Goal: Task Accomplishment & Management: Manage account settings

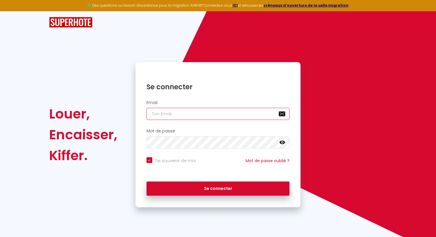
type input "[EMAIL_ADDRESS][DOMAIN_NAME]"
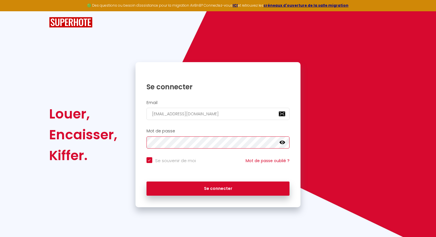
click at [218, 187] on button "Se connecter" at bounding box center [217, 188] width 143 height 14
checkbox input "true"
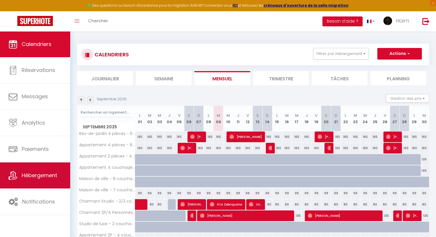
click at [37, 171] on link "Hébergement" at bounding box center [35, 175] width 70 height 26
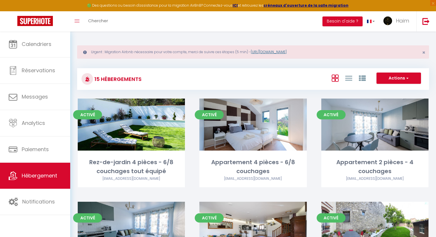
click at [269, 51] on link "[URL][DOMAIN_NAME]" at bounding box center [269, 51] width 36 height 5
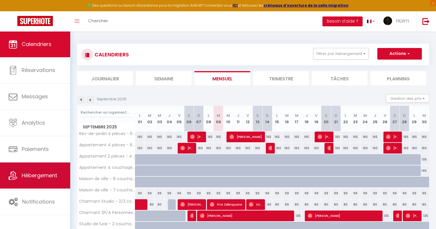
click at [30, 174] on span "Hébergement" at bounding box center [39, 174] width 35 height 7
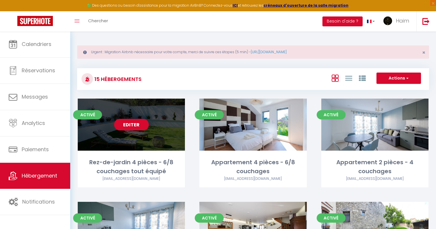
click at [129, 127] on link "Editer" at bounding box center [131, 125] width 35 height 12
select select "3"
select select "2"
select select "1"
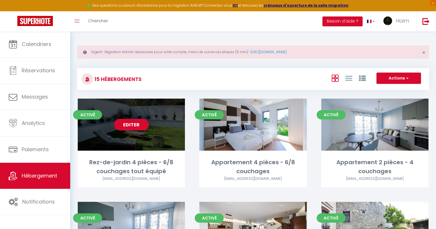
select select
select select "28"
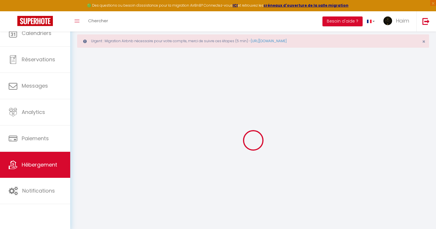
select select
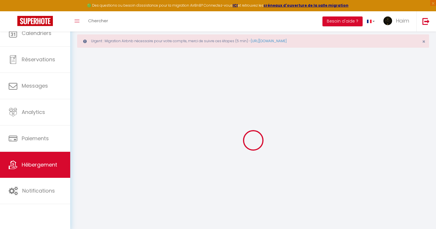
select select
checkbox input "false"
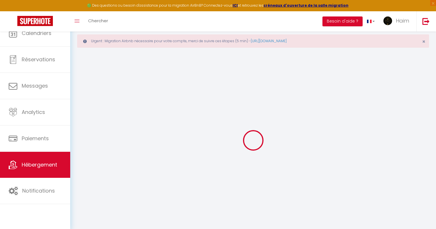
select select
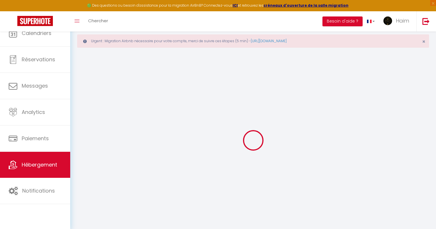
select select
checkbox input "false"
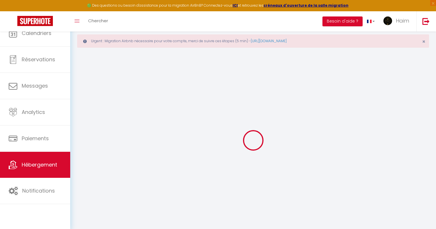
checkbox input "false"
select select
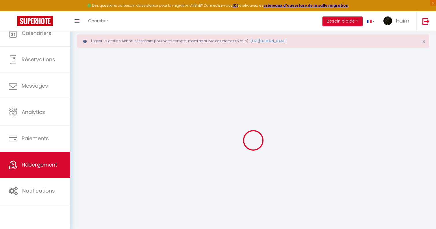
select select
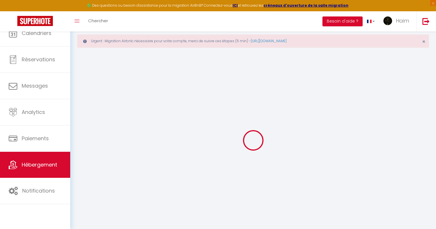
checkbox input "false"
select select
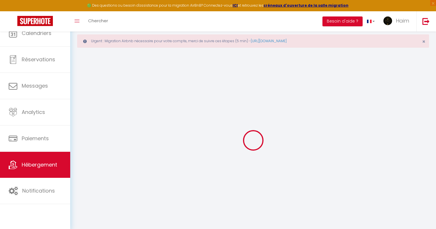
select select
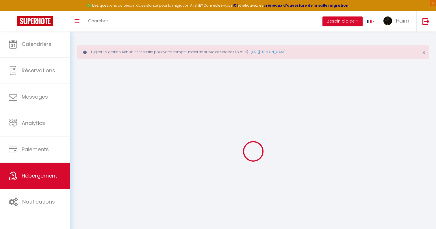
select select
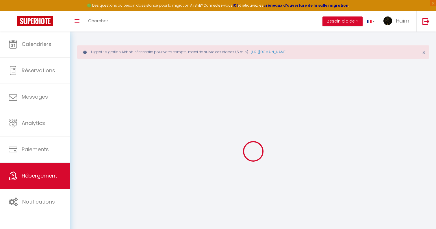
select select
checkbox input "false"
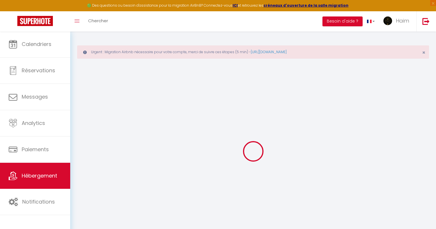
select select
type input "Rez-de-jardin 4 pièces - 6/8 couchages tout équipé"
type input "H"
select select "houses"
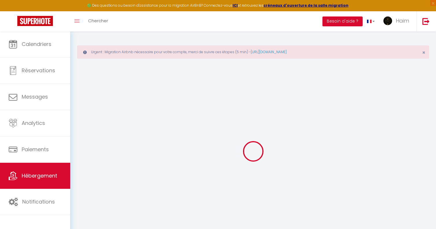
select select "6"
select select "3"
type input "165"
type input "10"
type input "50"
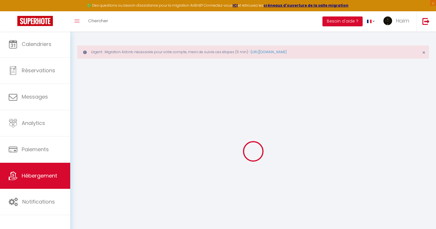
select select
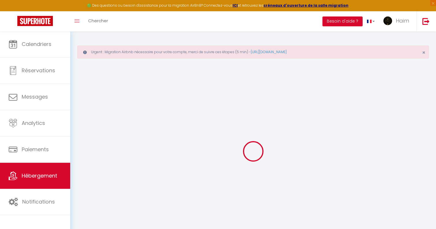
type input "[STREET_ADDRESS][PERSON_NAME]"
type input "93220"
type input "Gagny"
type input "[EMAIL_ADDRESS][DOMAIN_NAME]"
select select
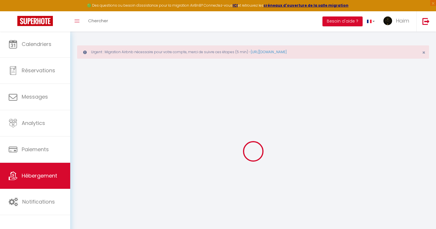
checkbox input "true"
checkbox input "false"
type input "30"
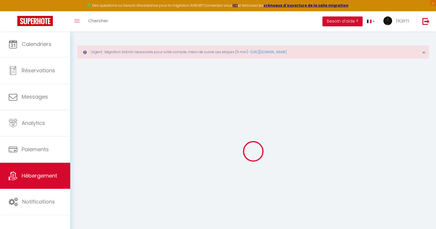
type input "50"
type input "45"
type input "0"
select select
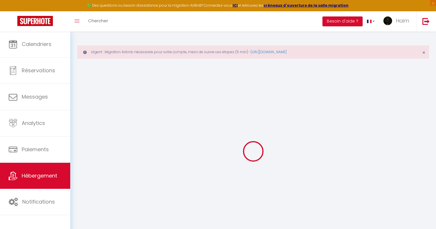
select select
checkbox input "true"
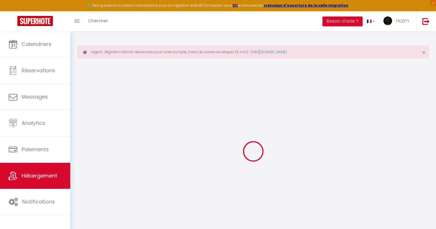
checkbox input "false"
select select
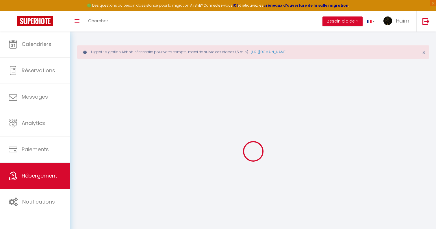
select select
checkbox input "true"
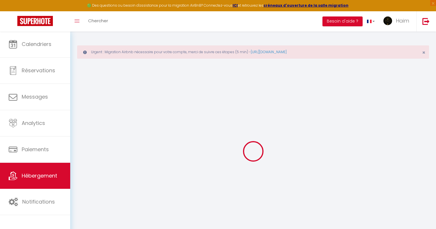
checkbox input "false"
select select "15:00"
select select
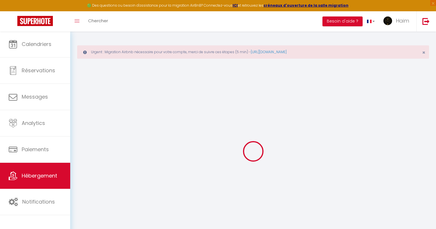
select select "12:00"
select select "30"
select select "120"
select select
checkbox input "true"
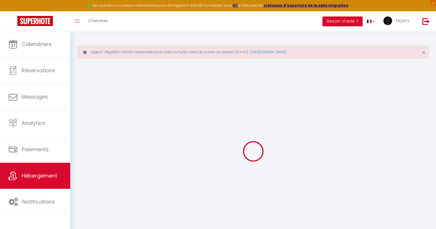
checkbox input "false"
select select
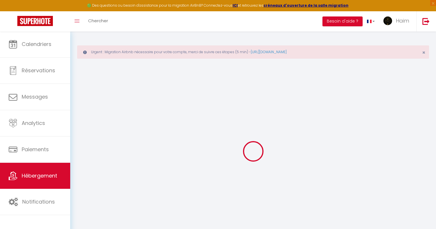
checkbox input "true"
checkbox input "false"
select select
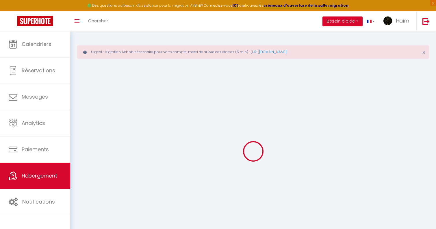
select select
checkbox input "true"
checkbox input "false"
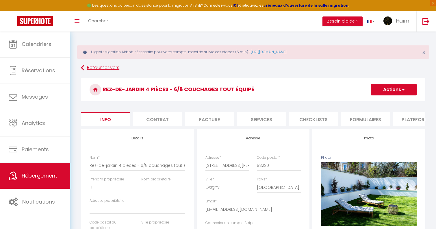
select select
checkbox input "true"
checkbox input "false"
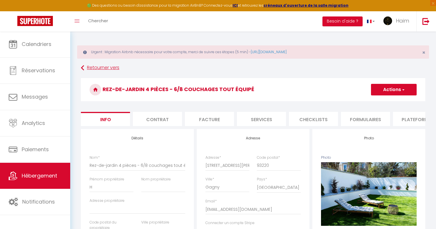
checkbox input "false"
click at [405, 89] on button "Actions" at bounding box center [394, 90] width 46 height 12
click at [384, 119] on link "Supprimer" at bounding box center [385, 117] width 62 height 8
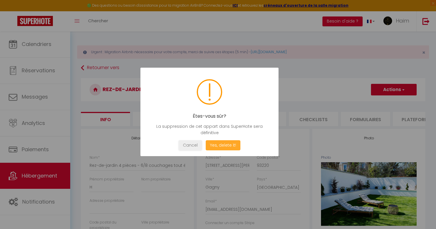
click at [220, 146] on button "Yes, delete it!" at bounding box center [222, 145] width 35 height 10
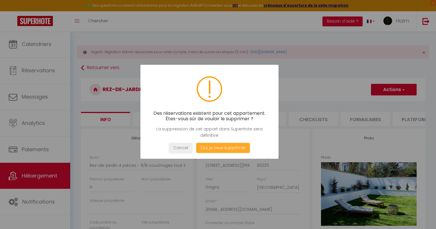
click at [221, 147] on button "Oui, je veux supprimer" at bounding box center [223, 148] width 54 height 10
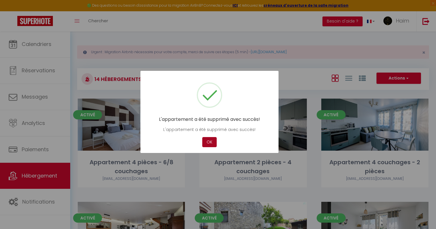
click at [208, 145] on button "OK" at bounding box center [209, 142] width 14 height 10
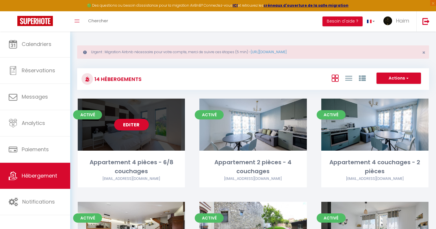
click at [131, 126] on link "Editer" at bounding box center [131, 125] width 35 height 12
select select "3"
select select "2"
select select "1"
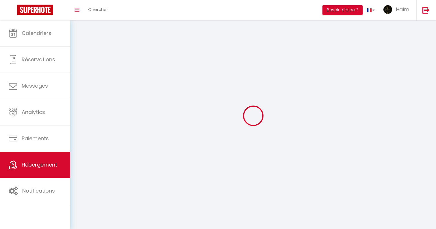
select select
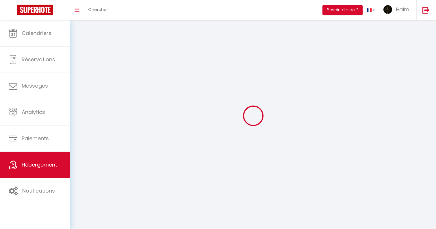
select select
checkbox input "false"
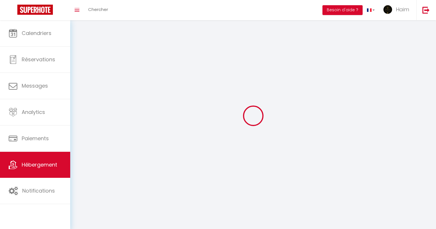
checkbox input "false"
select select
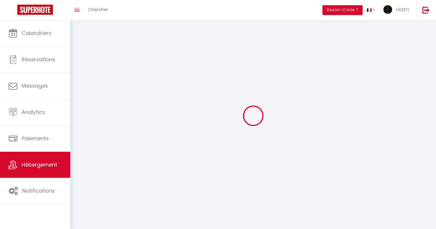
select select
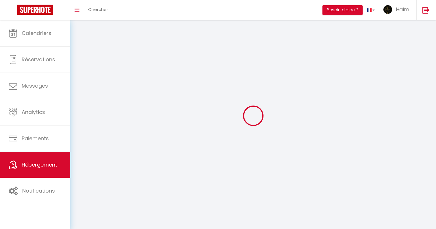
checkbox input "false"
select select
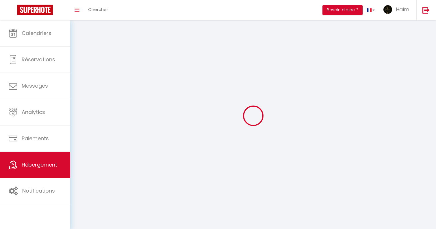
select select
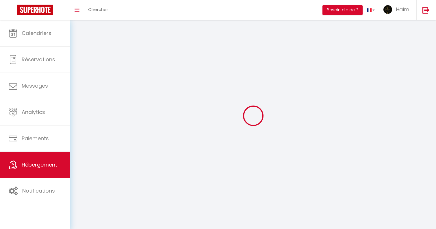
select select
checkbox input "false"
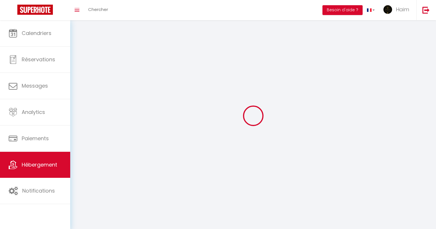
checkbox input "false"
select select
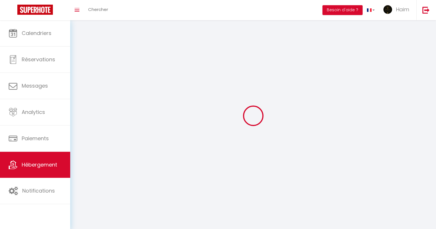
select select
checkbox input "false"
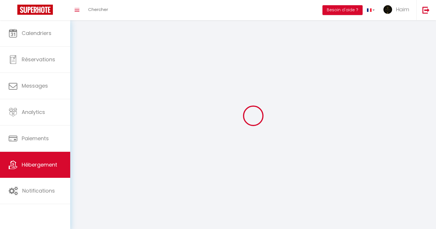
checkbox input "false"
select select
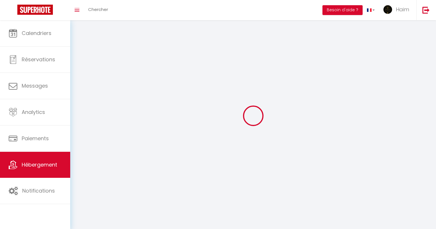
select select
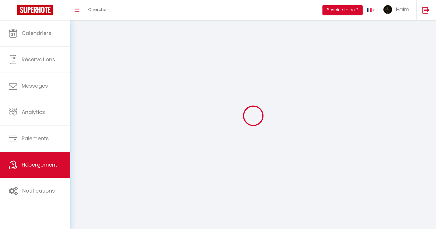
checkbox input "false"
select select
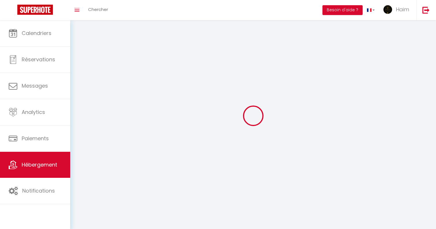
select select
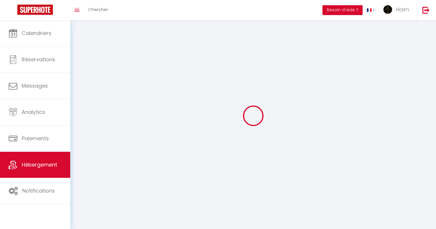
select select
checkbox input "false"
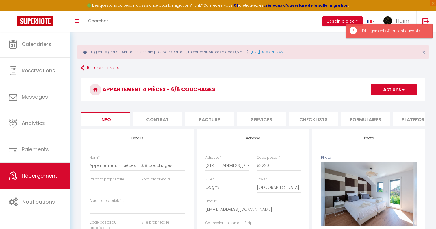
click at [392, 89] on button "Actions" at bounding box center [394, 90] width 46 height 12
click at [384, 115] on link "Supprimer" at bounding box center [385, 117] width 62 height 8
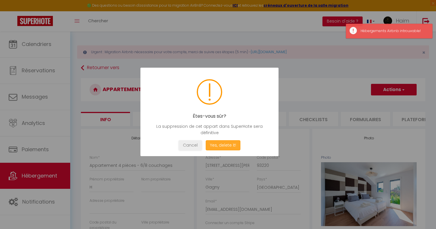
click at [229, 146] on button "Yes, delete it!" at bounding box center [222, 145] width 35 height 10
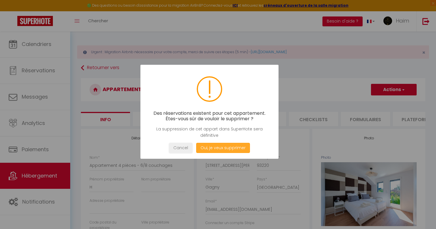
click at [229, 146] on button "Oui, je veux supprimer" at bounding box center [223, 148] width 54 height 10
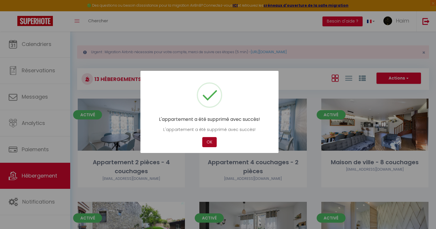
click at [203, 141] on button "OK" at bounding box center [209, 142] width 14 height 10
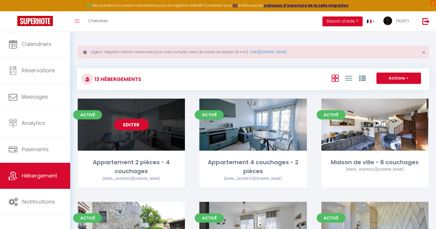
click at [128, 127] on link "Editer" at bounding box center [131, 125] width 35 height 12
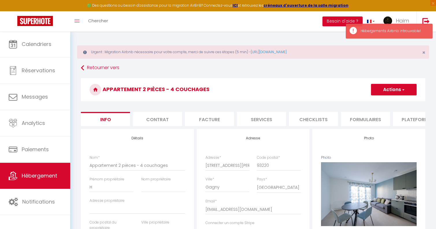
click at [402, 87] on span "button" at bounding box center [403, 90] width 4 height 6
click at [395, 117] on link "Supprimer" at bounding box center [385, 117] width 62 height 8
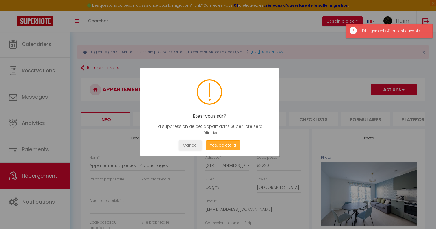
click at [223, 146] on button "Yes, delete it!" at bounding box center [222, 145] width 35 height 10
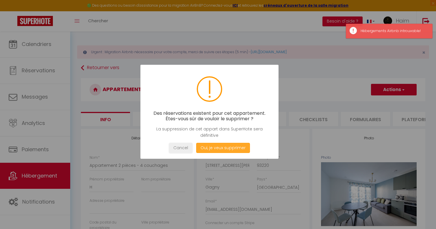
click at [223, 146] on button "Oui, je veux supprimer" at bounding box center [223, 148] width 54 height 10
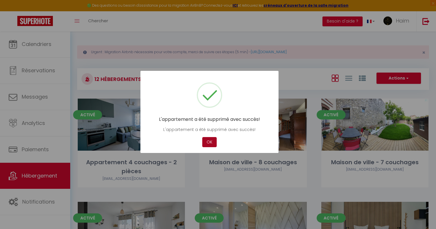
click at [208, 142] on button "OK" at bounding box center [209, 142] width 14 height 10
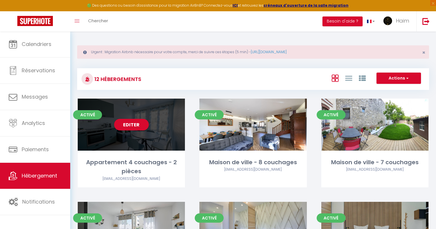
click at [165, 109] on div "Editer" at bounding box center [131, 124] width 107 height 52
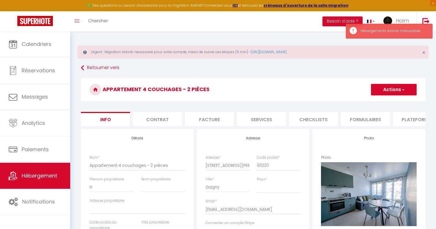
click at [405, 88] on button "Actions" at bounding box center [394, 90] width 46 height 12
click at [389, 116] on link "Supprimer" at bounding box center [385, 117] width 62 height 8
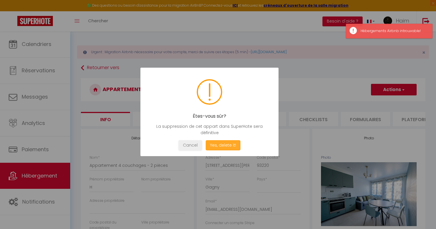
click at [220, 148] on button "Yes, delete it!" at bounding box center [222, 145] width 35 height 10
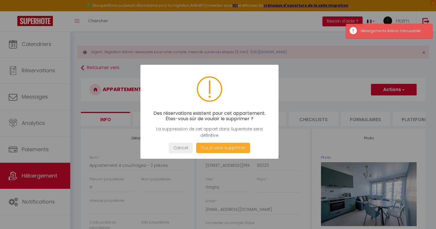
click at [220, 148] on button "Oui, je veux supprimer" at bounding box center [223, 148] width 54 height 10
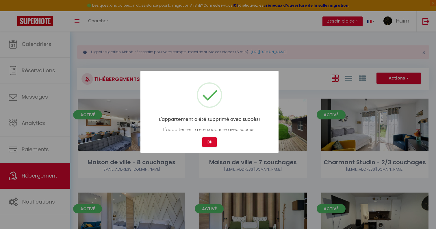
drag, startPoint x: 220, startPoint y: 148, endPoint x: 214, endPoint y: 147, distance: 5.6
click at [217, 148] on div "L'appartement a été supprimé avec succès! L'appartement a été supprimé avec suc…" at bounding box center [209, 112] width 138 height 82
click at [210, 144] on button "OK" at bounding box center [209, 142] width 14 height 10
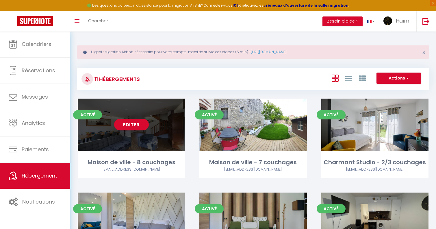
click at [172, 108] on div "Editer" at bounding box center [131, 124] width 107 height 52
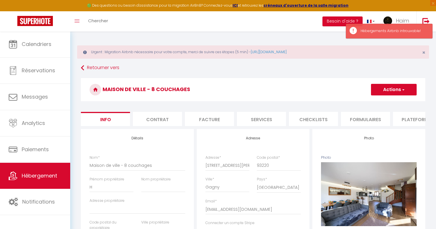
click at [395, 86] on button "Actions" at bounding box center [394, 90] width 46 height 12
click at [380, 119] on link "Supprimer" at bounding box center [385, 117] width 62 height 8
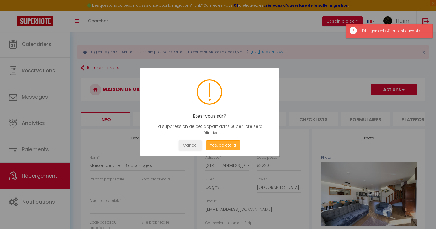
click at [227, 147] on button "Yes, delete it!" at bounding box center [222, 145] width 35 height 10
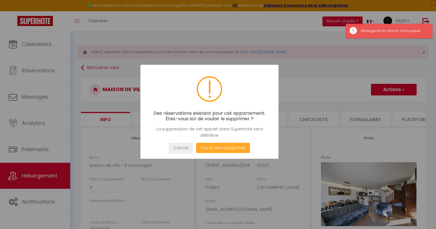
click at [227, 147] on button "Oui, je veux supprimer" at bounding box center [223, 148] width 54 height 10
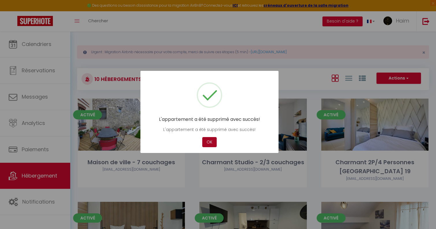
click at [207, 141] on button "OK" at bounding box center [209, 142] width 14 height 10
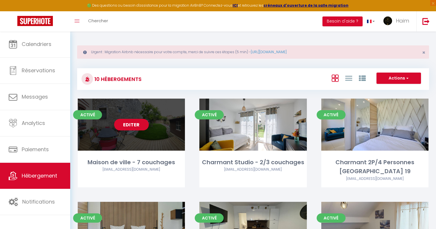
click at [157, 115] on div "Editer" at bounding box center [131, 124] width 107 height 52
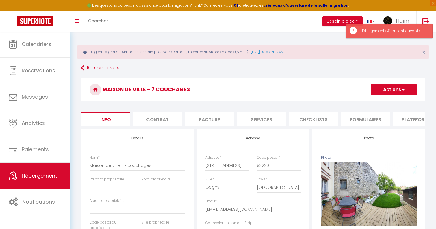
click at [399, 81] on h3 "Maison de ville - 7 couchages" at bounding box center [253, 89] width 344 height 23
click at [395, 87] on button "Actions" at bounding box center [394, 90] width 46 height 12
click at [388, 118] on link "Supprimer" at bounding box center [385, 117] width 62 height 8
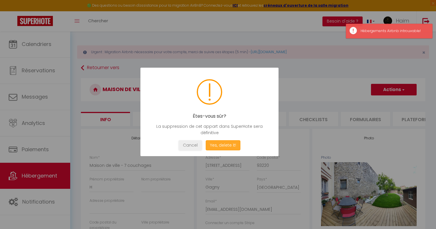
click at [225, 145] on button "Yes, delete it!" at bounding box center [222, 145] width 35 height 10
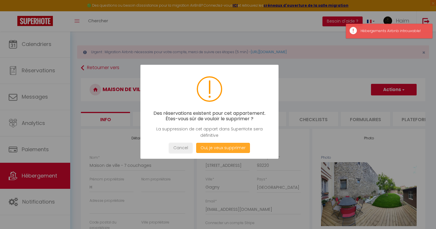
click at [225, 145] on button "Oui, je veux supprimer" at bounding box center [223, 148] width 54 height 10
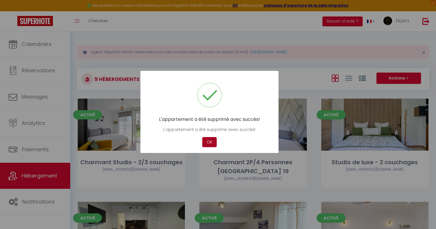
click at [206, 138] on button "OK" at bounding box center [209, 142] width 14 height 10
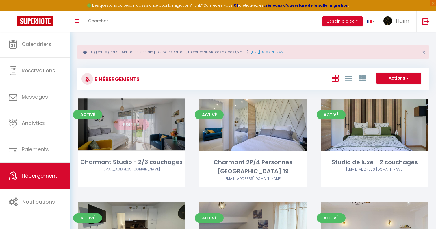
click at [150, 123] on div "Editer" at bounding box center [131, 124] width 107 height 52
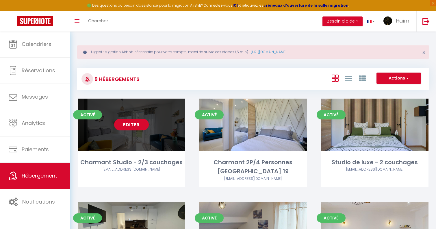
click at [139, 124] on link "Editer" at bounding box center [131, 125] width 35 height 12
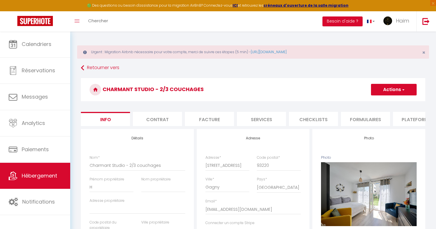
click at [401, 91] on span "button" at bounding box center [403, 90] width 4 height 6
click at [383, 117] on link "Supprimer" at bounding box center [385, 117] width 62 height 8
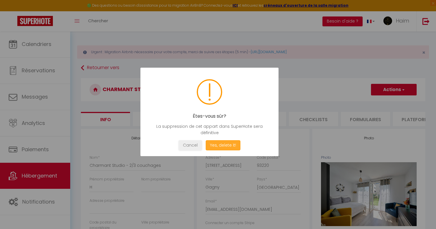
click at [228, 147] on button "Yes, delete it!" at bounding box center [222, 145] width 35 height 10
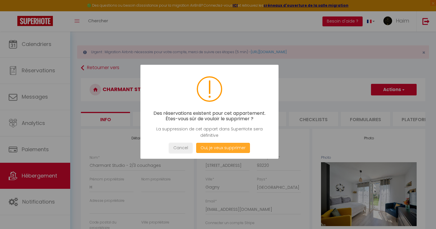
click at [228, 147] on button "Oui, je veux supprimer" at bounding box center [223, 148] width 54 height 10
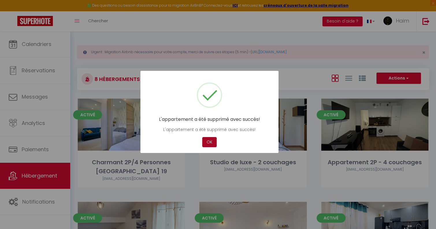
click at [206, 141] on button "OK" at bounding box center [209, 142] width 14 height 10
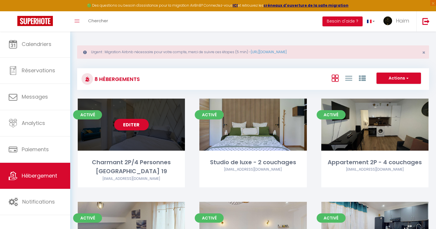
click at [132, 139] on div "Editer" at bounding box center [131, 124] width 107 height 52
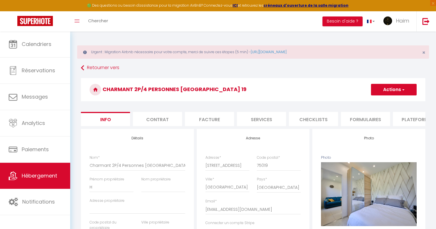
click at [395, 92] on button "Actions" at bounding box center [394, 90] width 46 height 12
click at [388, 120] on link "Supprimer" at bounding box center [385, 117] width 62 height 8
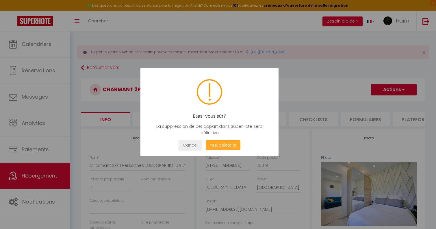
click at [236, 144] on button "Yes, delete it!" at bounding box center [222, 145] width 35 height 10
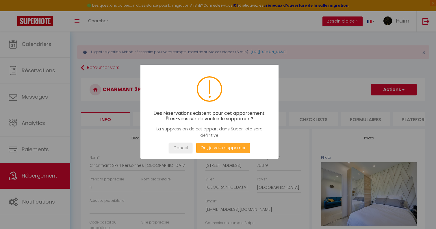
click at [236, 144] on button "Oui, je veux supprimer" at bounding box center [223, 148] width 54 height 10
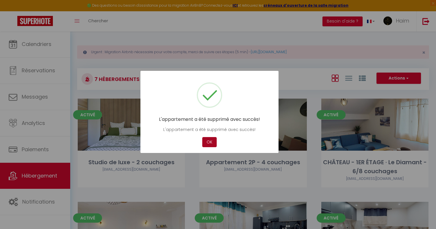
click at [208, 138] on button "OK" at bounding box center [209, 142] width 14 height 10
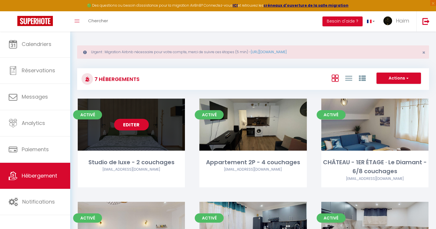
click at [147, 124] on link "Editer" at bounding box center [131, 125] width 35 height 12
click at [132, 123] on link "Editer" at bounding box center [131, 125] width 35 height 12
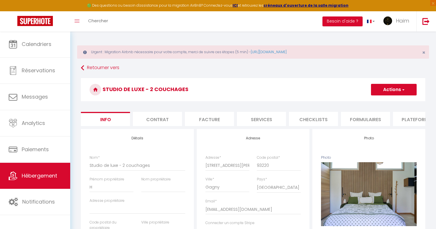
click at [400, 88] on button "Actions" at bounding box center [394, 90] width 46 height 12
click at [388, 117] on link "Supprimer" at bounding box center [385, 117] width 62 height 8
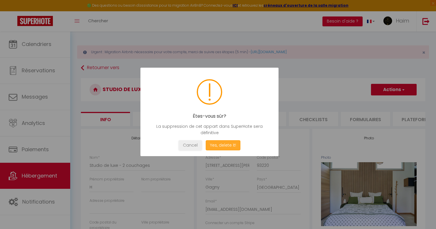
click at [227, 144] on button "Yes, delete it!" at bounding box center [222, 145] width 35 height 10
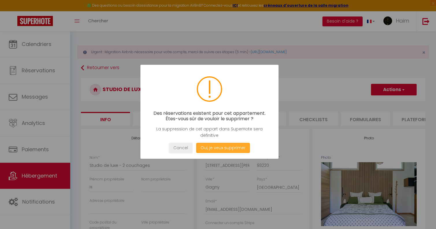
click at [227, 144] on button "Oui, je veux supprimer" at bounding box center [223, 148] width 54 height 10
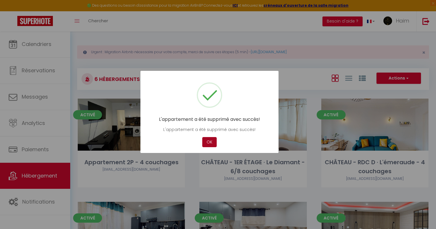
click at [208, 141] on button "OK" at bounding box center [209, 142] width 14 height 10
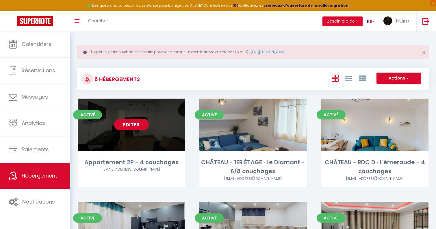
click at [130, 122] on link "Editer" at bounding box center [131, 125] width 35 height 12
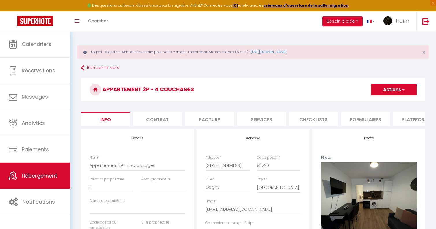
click at [390, 84] on button "Actions" at bounding box center [394, 90] width 46 height 12
click at [374, 116] on link "Supprimer" at bounding box center [385, 117] width 62 height 8
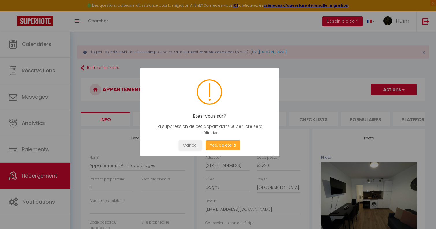
click at [224, 147] on button "Yes, delete it!" at bounding box center [222, 145] width 35 height 10
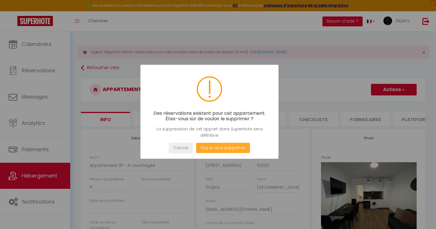
click at [224, 147] on button "Oui, je veux supprimer" at bounding box center [223, 148] width 54 height 10
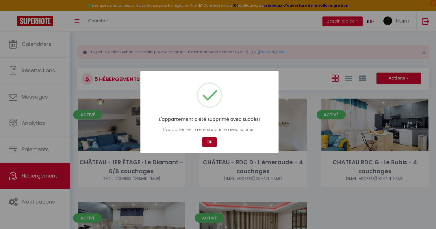
click at [210, 141] on button "OK" at bounding box center [209, 142] width 14 height 10
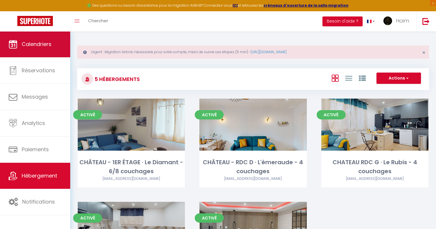
click at [24, 53] on link "Calendriers" at bounding box center [35, 44] width 70 height 26
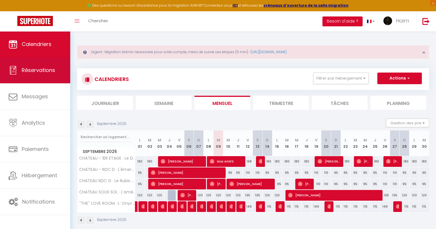
click at [51, 77] on link "Réservations" at bounding box center [35, 70] width 70 height 26
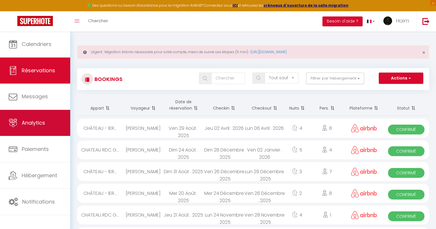
click at [42, 117] on link "Analytics" at bounding box center [35, 123] width 70 height 26
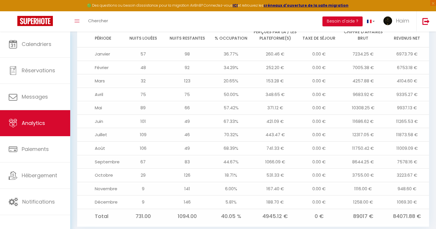
scroll to position [644, 0]
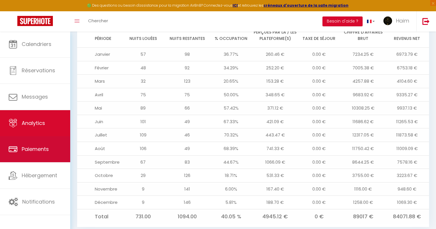
click at [27, 153] on link "Paiements" at bounding box center [35, 149] width 70 height 26
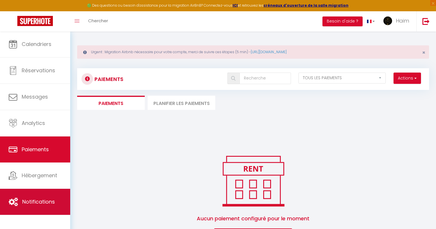
click at [29, 203] on span "Notifications" at bounding box center [38, 201] width 33 height 7
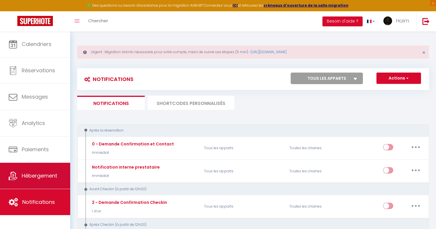
click at [47, 176] on span "Hébergement" at bounding box center [39, 175] width 35 height 7
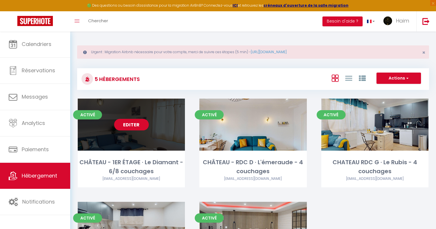
click at [134, 126] on link "Editer" at bounding box center [131, 125] width 35 height 12
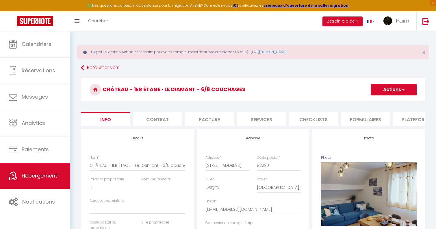
click at [398, 89] on button "Actions" at bounding box center [394, 90] width 46 height 12
click at [378, 118] on link "Supprimer" at bounding box center [385, 117] width 62 height 8
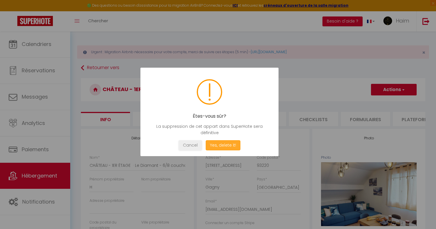
click at [221, 145] on button "Yes, delete it!" at bounding box center [222, 145] width 35 height 10
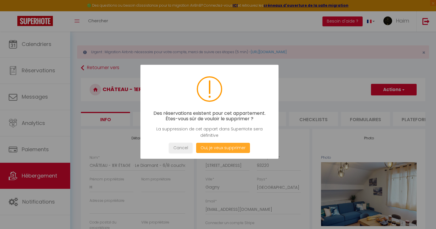
click at [211, 149] on button "Oui, je veux supprimer" at bounding box center [223, 148] width 54 height 10
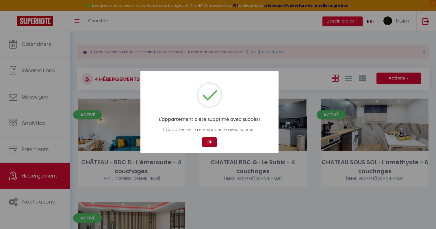
click at [207, 141] on button "OK" at bounding box center [209, 142] width 14 height 10
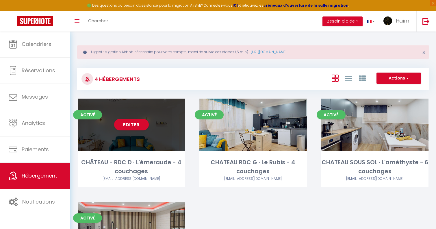
click at [134, 140] on div "Editer" at bounding box center [131, 124] width 107 height 52
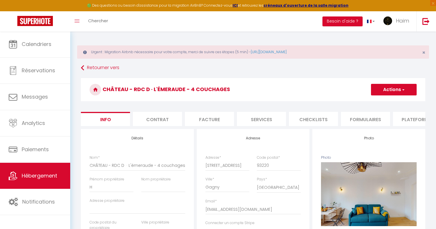
click at [393, 86] on button "Actions" at bounding box center [394, 90] width 46 height 12
click at [361, 117] on link "Supprimer" at bounding box center [385, 117] width 62 height 8
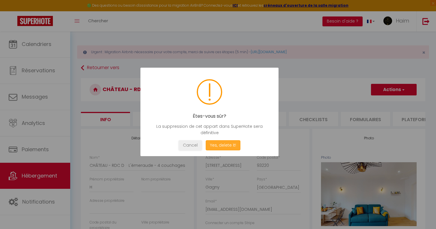
click at [223, 145] on button "Yes, delete it!" at bounding box center [222, 145] width 35 height 10
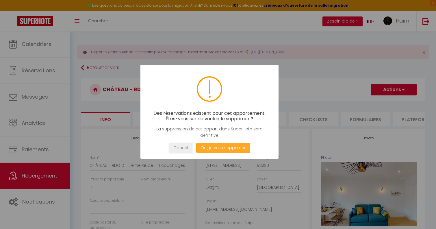
click at [223, 145] on button "Oui, je veux supprimer" at bounding box center [223, 148] width 54 height 10
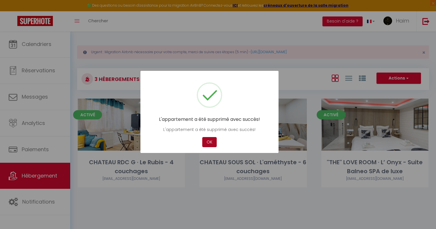
click at [212, 141] on button "OK" at bounding box center [209, 142] width 14 height 10
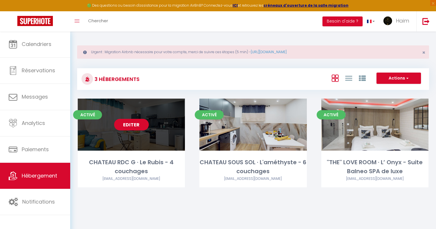
click at [138, 124] on link "Editer" at bounding box center [131, 125] width 35 height 12
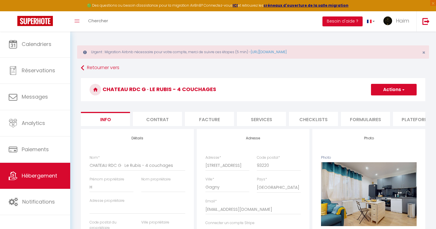
click at [398, 89] on button "Actions" at bounding box center [394, 90] width 46 height 12
click at [369, 117] on link "Supprimer" at bounding box center [385, 117] width 62 height 8
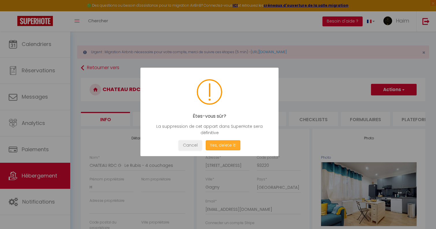
click at [224, 145] on button "Yes, delete it!" at bounding box center [222, 145] width 35 height 10
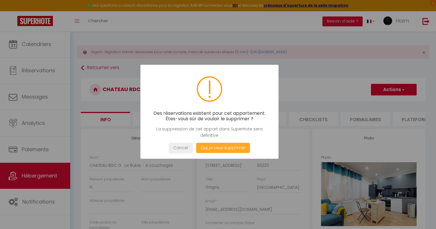
click at [224, 145] on button "Oui, je veux supprimer" at bounding box center [223, 148] width 54 height 10
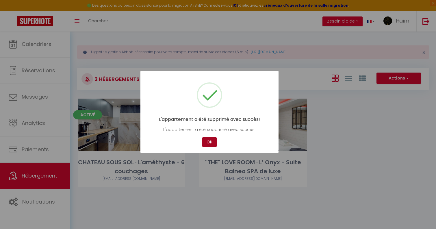
click at [207, 141] on button "OK" at bounding box center [209, 142] width 14 height 10
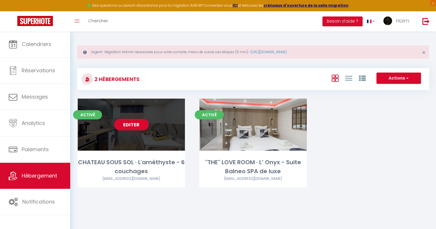
click at [122, 134] on div "Editer" at bounding box center [131, 124] width 107 height 52
click at [133, 124] on link "Editer" at bounding box center [131, 125] width 35 height 12
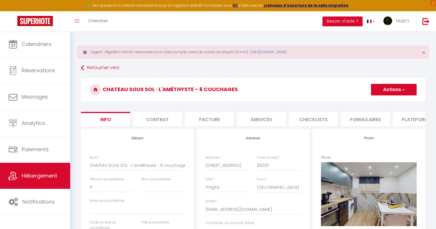
click at [407, 91] on button "Actions" at bounding box center [394, 90] width 46 height 12
click at [372, 118] on link "Supprimer" at bounding box center [385, 117] width 62 height 8
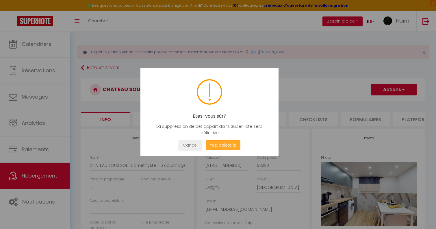
click at [218, 148] on button "Yes, delete it!" at bounding box center [222, 145] width 35 height 10
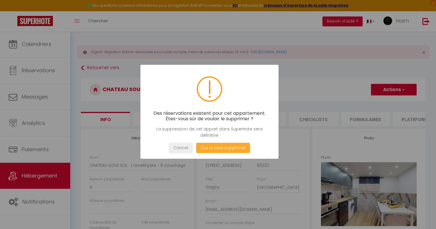
click at [218, 148] on button "Oui, je veux supprimer" at bounding box center [223, 148] width 54 height 10
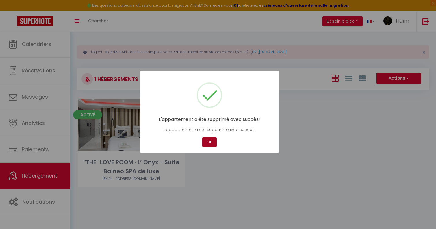
click at [208, 138] on button "OK" at bounding box center [209, 142] width 14 height 10
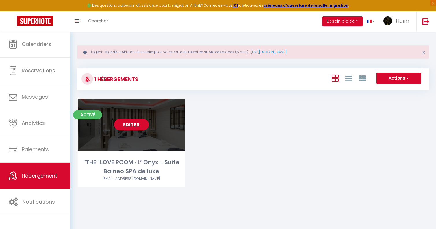
click at [129, 131] on div "Editer" at bounding box center [131, 124] width 107 height 52
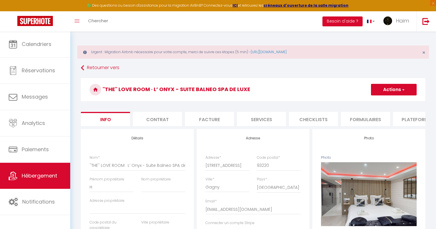
click at [410, 95] on button "Actions" at bounding box center [394, 90] width 46 height 12
click at [380, 122] on link "Importer les réservations" at bounding box center [385, 125] width 62 height 8
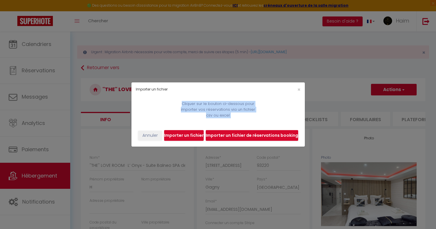
click at [380, 122] on div "Importer un fichier × Cliquer sur le bouton ci-dessous pour importer vos réserv…" at bounding box center [218, 114] width 436 height 229
click at [298, 90] on span "×" at bounding box center [298, 89] width 3 height 7
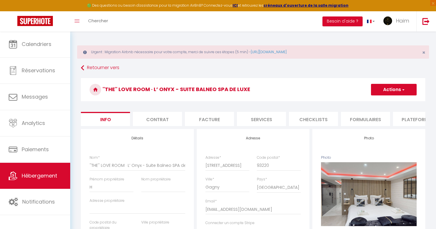
click at [403, 95] on button "Actions" at bounding box center [394, 90] width 46 height 12
click at [368, 119] on link "Supprimer" at bounding box center [385, 117] width 62 height 8
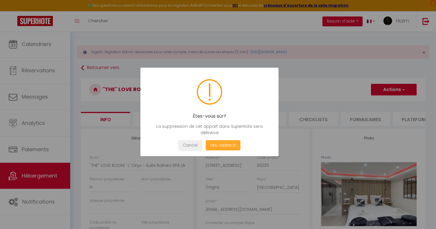
click at [228, 145] on button "Yes, delete it!" at bounding box center [222, 145] width 35 height 10
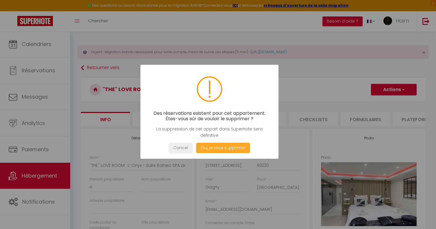
click at [228, 145] on button "Oui, je veux supprimer" at bounding box center [223, 148] width 54 height 10
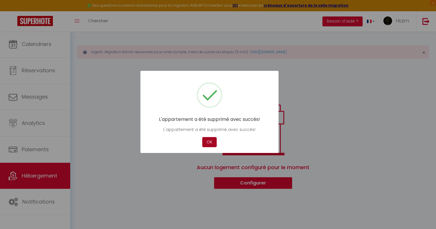
click at [208, 140] on button "OK" at bounding box center [209, 142] width 14 height 10
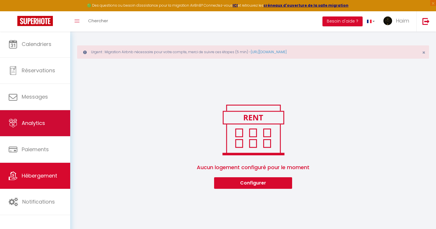
click at [24, 122] on span "Analytics" at bounding box center [33, 122] width 23 height 7
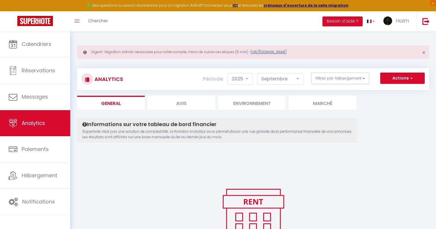
click at [285, 51] on link "[URL][DOMAIN_NAME]" at bounding box center [269, 51] width 36 height 5
